Goal: Check status: Check status

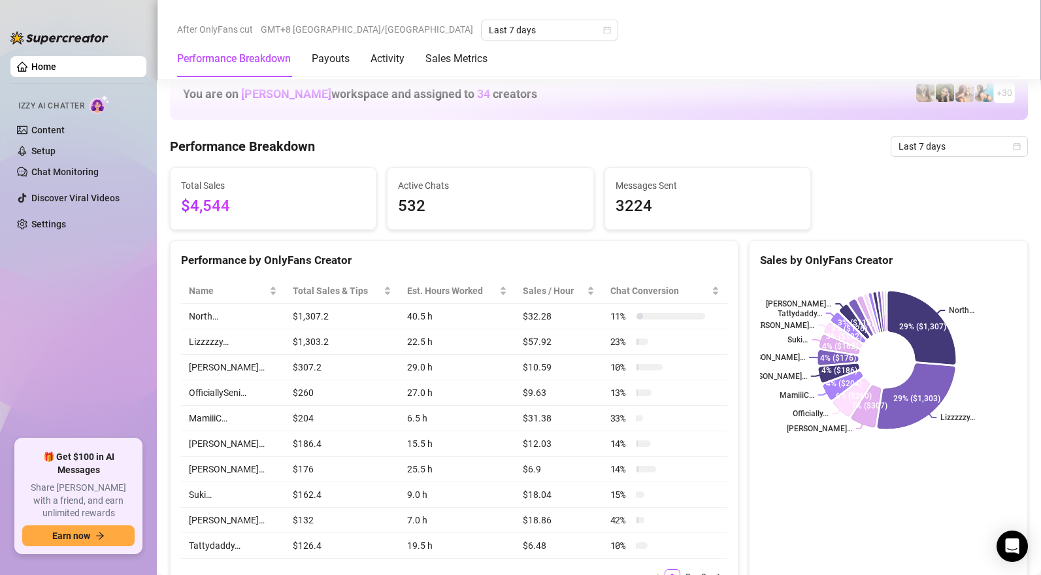
scroll to position [722, 0]
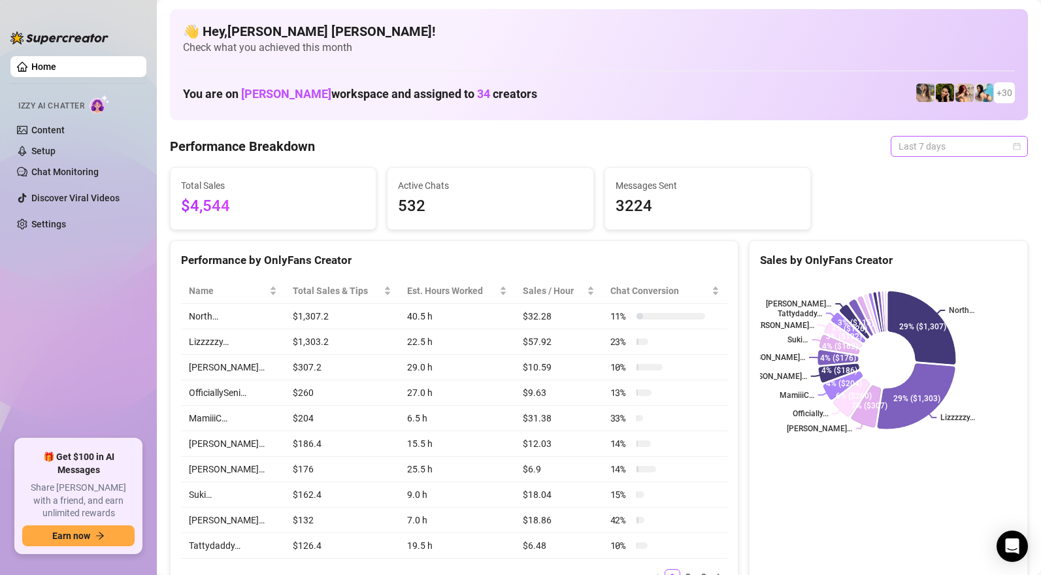
click at [905, 143] on span "Last 7 days" at bounding box center [960, 147] width 122 height 20
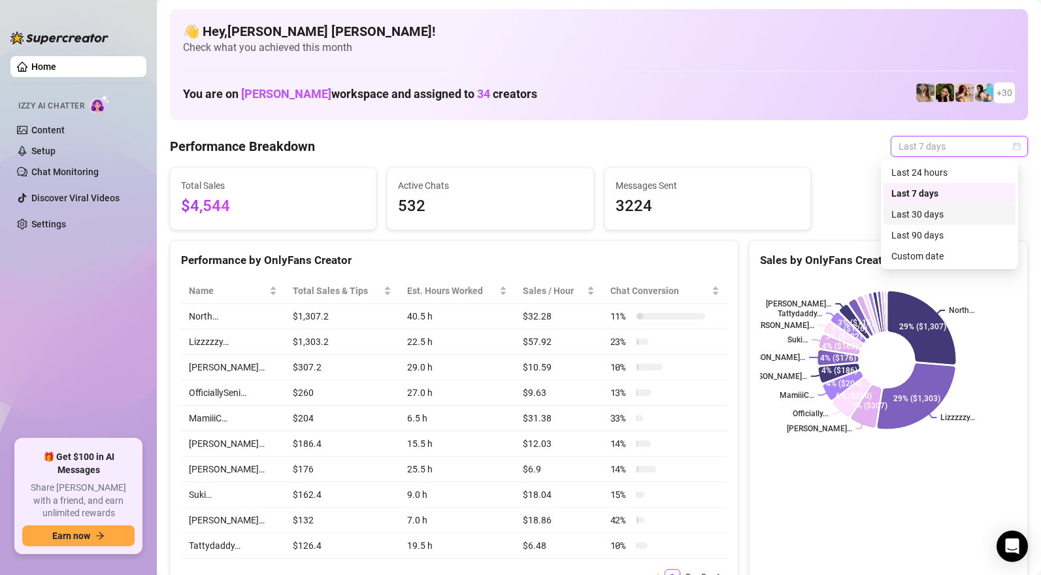
click at [917, 216] on div "Last 30 days" at bounding box center [950, 214] width 116 height 14
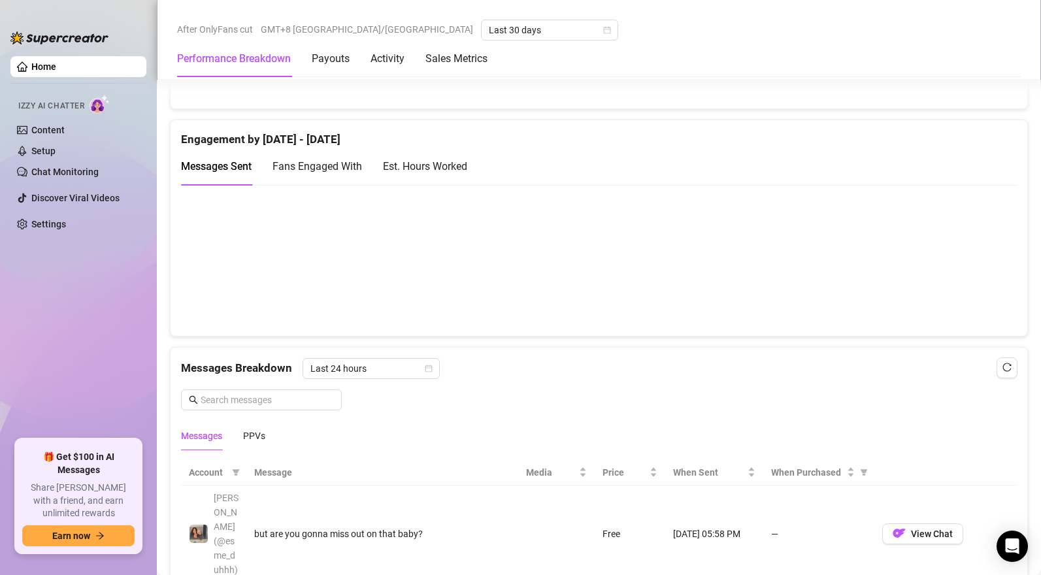
scroll to position [926, 0]
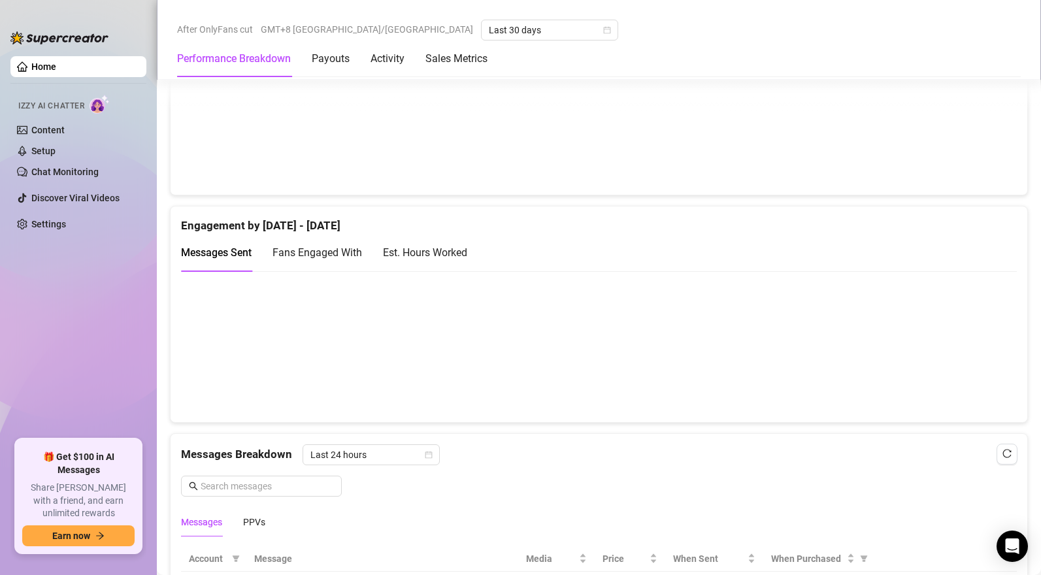
click at [263, 379] on canvas at bounding box center [594, 346] width 826 height 131
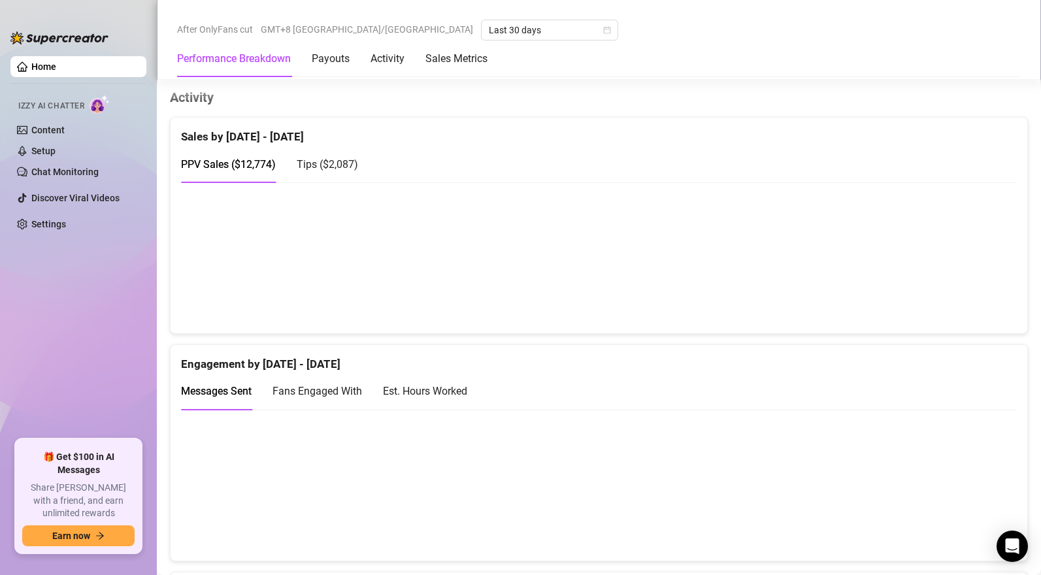
scroll to position [0, 0]
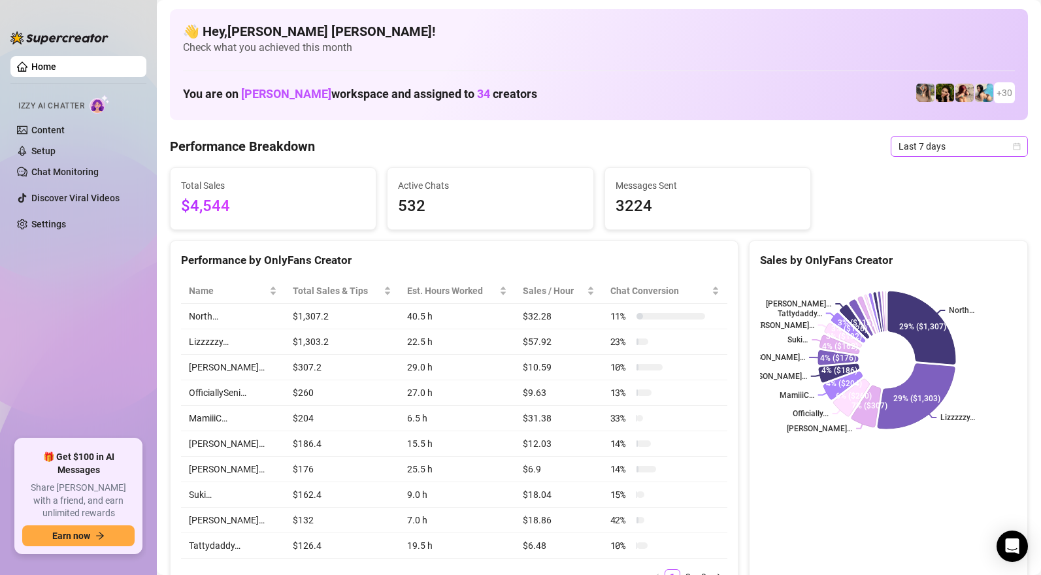
click at [941, 150] on span "Last 7 days" at bounding box center [960, 147] width 122 height 20
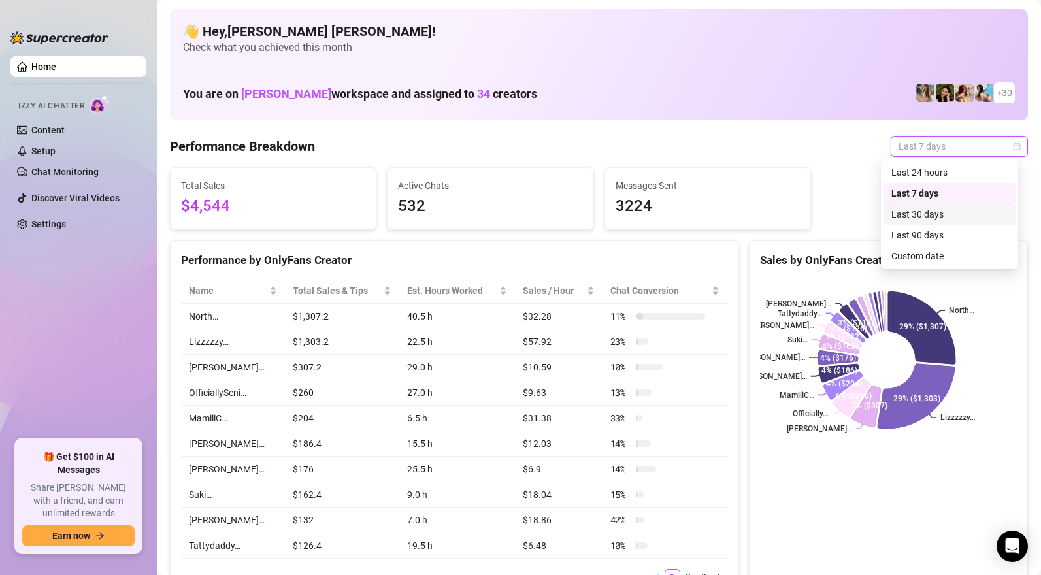
click at [934, 206] on div "Last 30 days" at bounding box center [950, 214] width 132 height 21
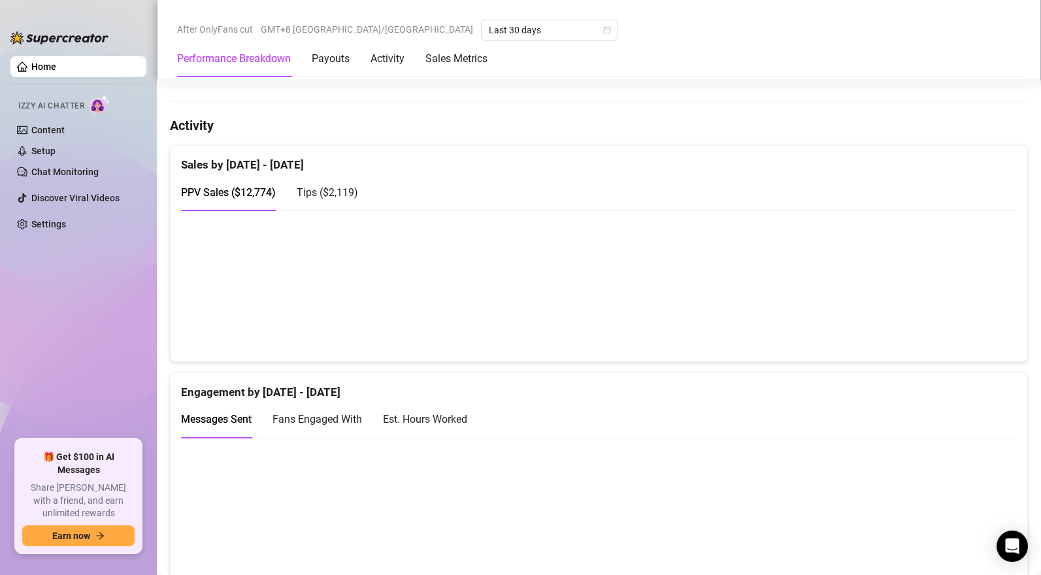
scroll to position [785, 0]
